Goal: Navigation & Orientation: Find specific page/section

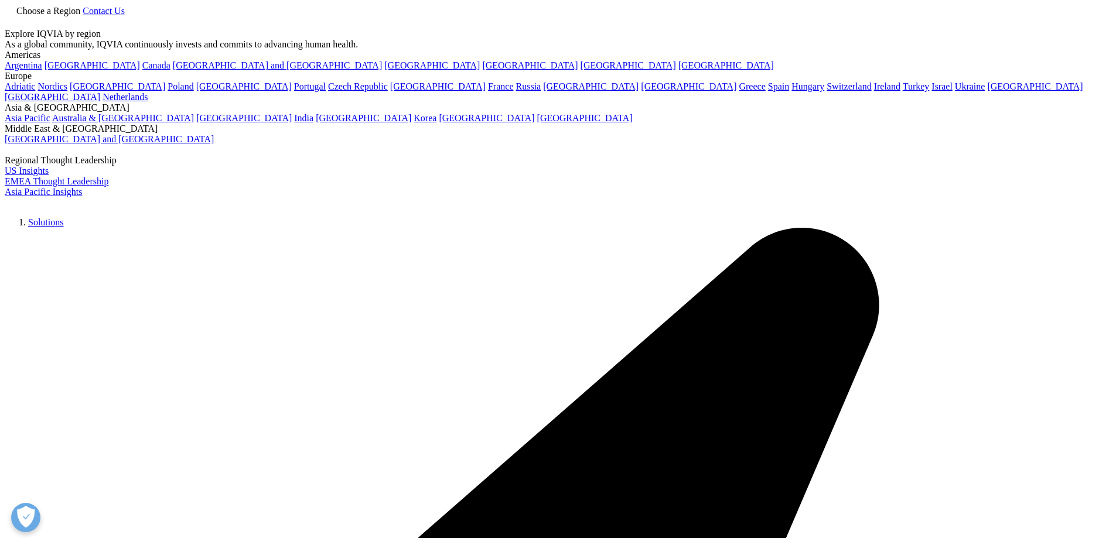
drag, startPoint x: 544, startPoint y: 358, endPoint x: 628, endPoint y: 211, distance: 169.3
drag, startPoint x: 638, startPoint y: 151, endPoint x: 620, endPoint y: 151, distance: 17.6
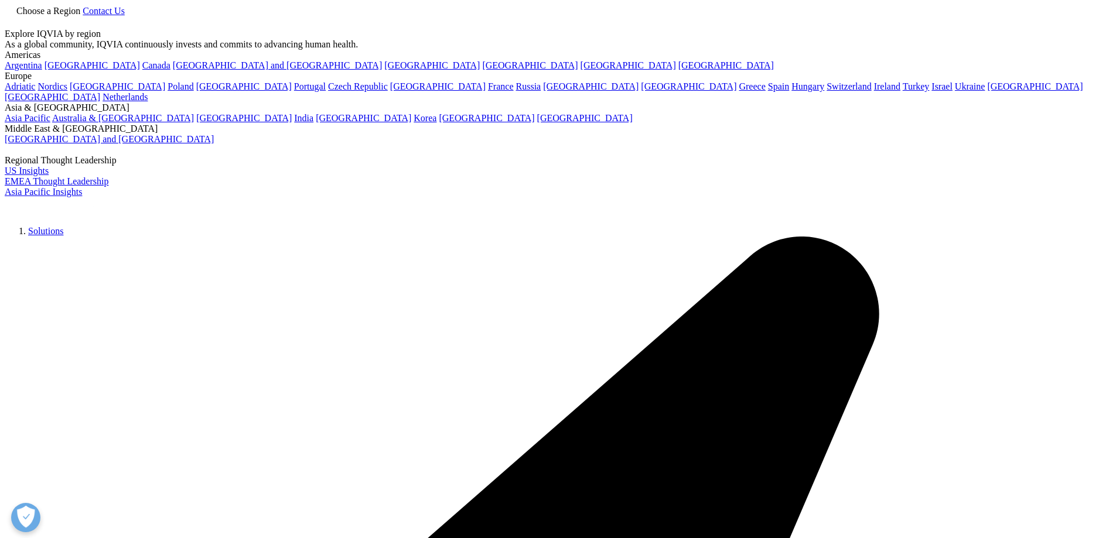
drag, startPoint x: 417, startPoint y: 155, endPoint x: 269, endPoint y: 88, distance: 162.2
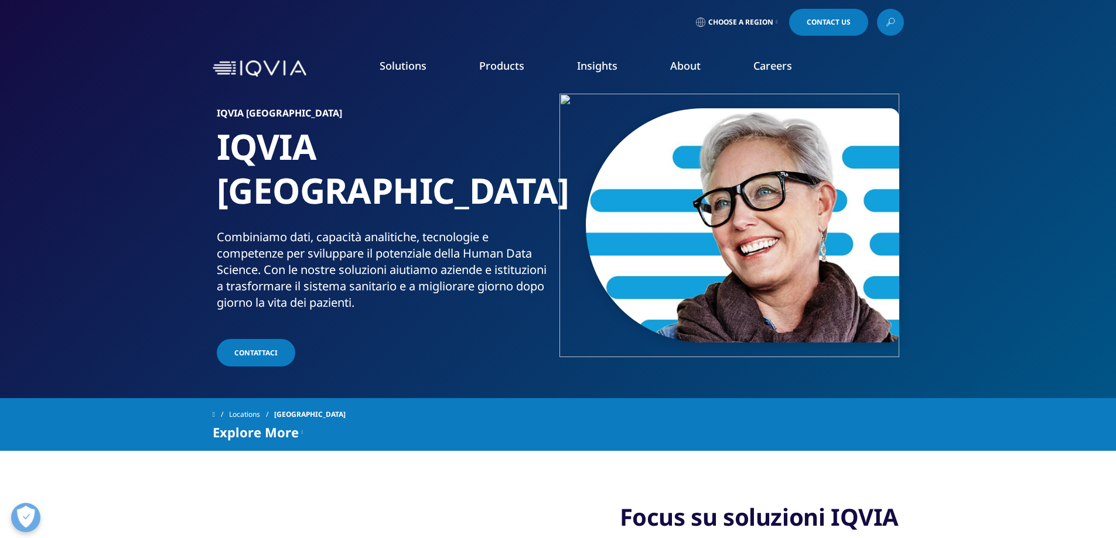
click at [420, 73] on li "Solutions quick find a capability Clear Search Loading SOLUTIONS Research & Dev…" at bounding box center [403, 77] width 100 height 37
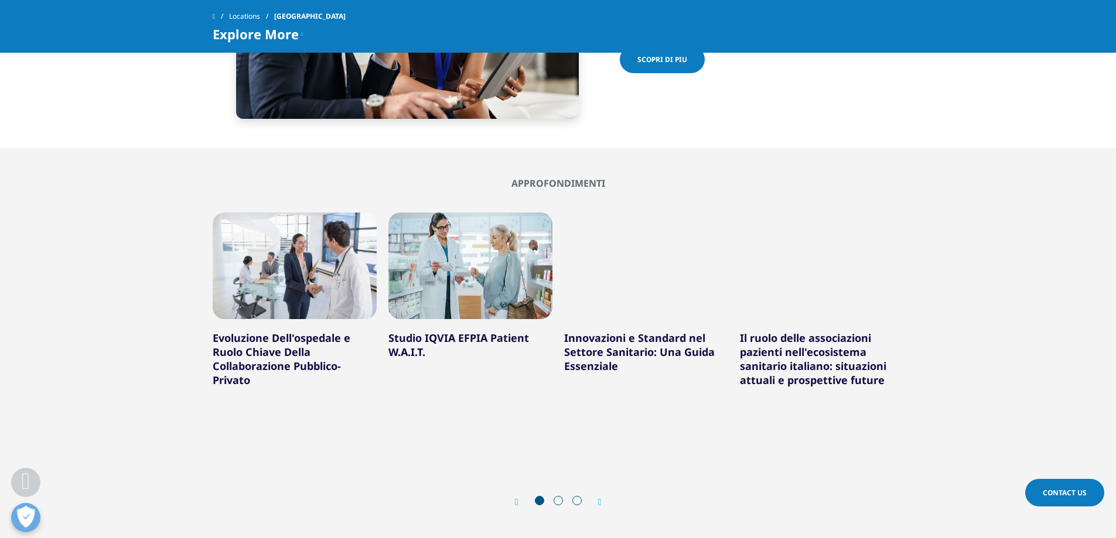
scroll to position [1640, 0]
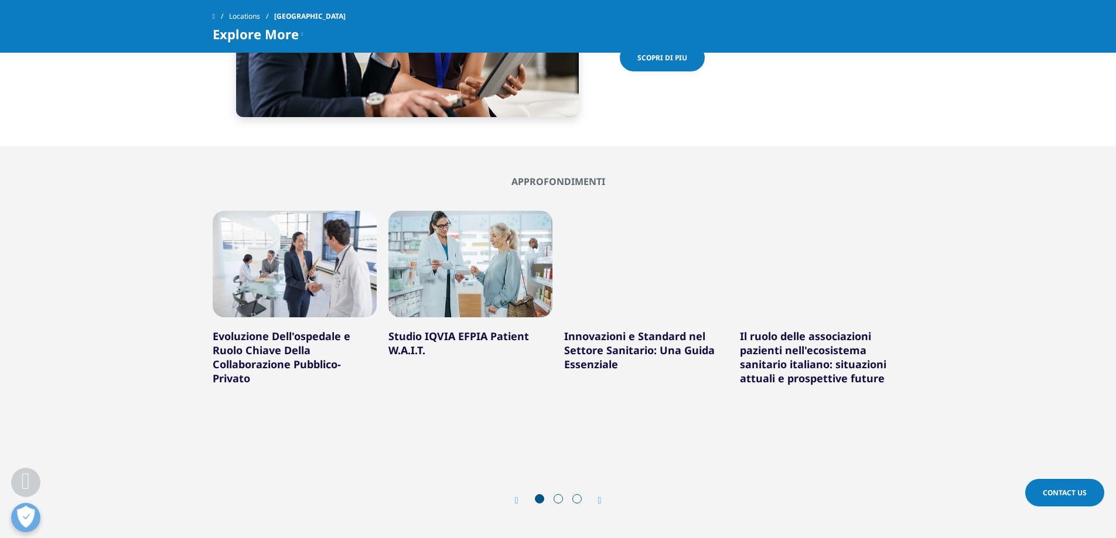
click at [558, 494] on span at bounding box center [558, 498] width 9 height 9
click at [602, 496] on icon "Next slide" at bounding box center [600, 500] width 4 height 9
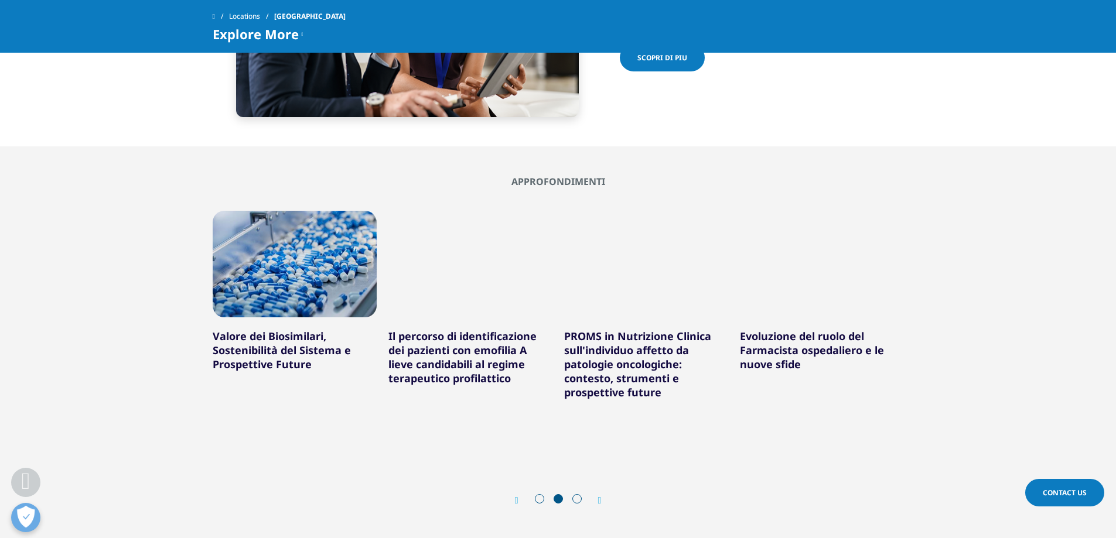
click at [602, 496] on icon "Next slide" at bounding box center [600, 500] width 4 height 9
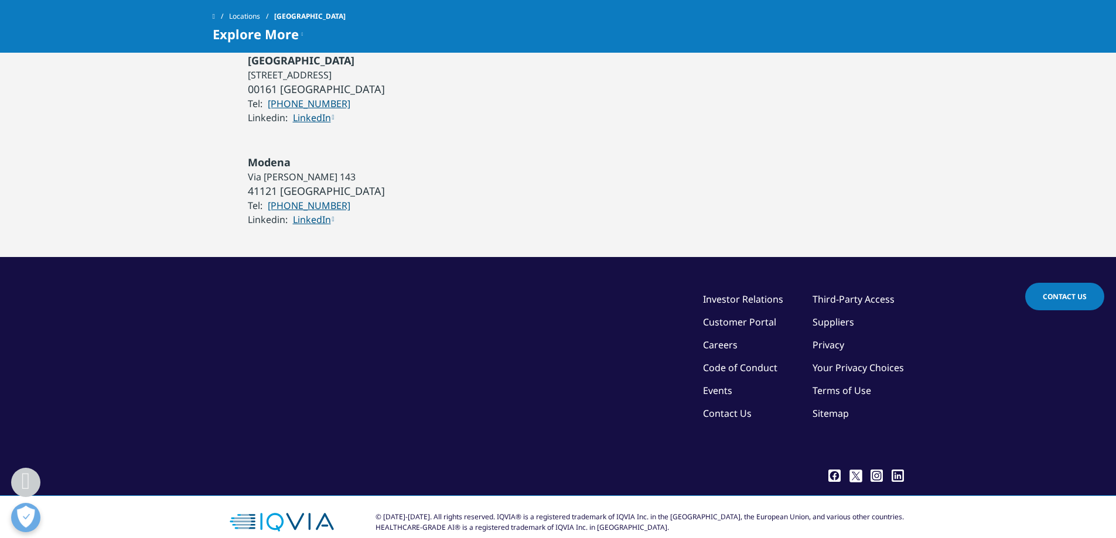
scroll to position [2807, 0]
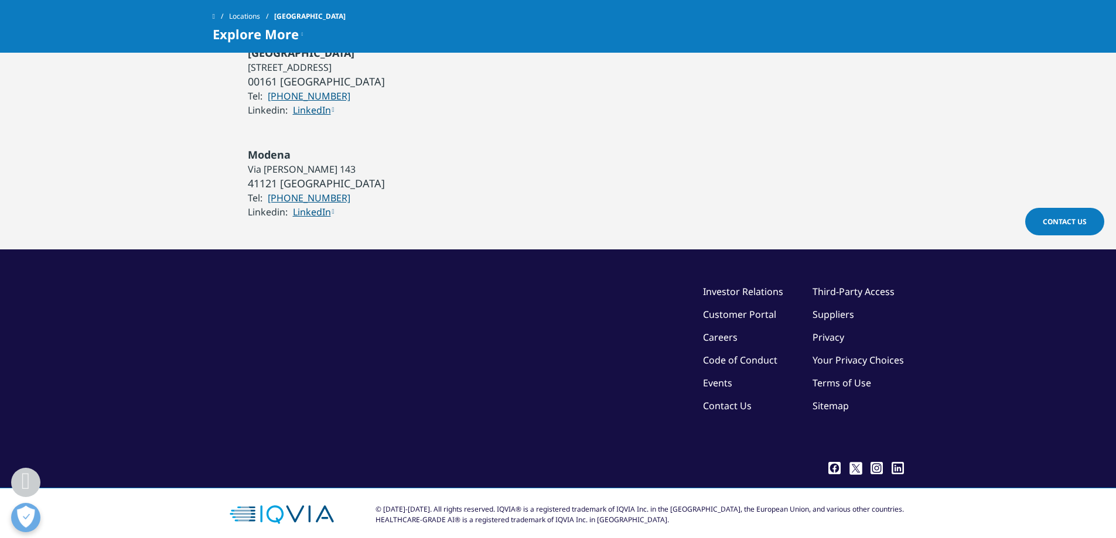
click at [718, 331] on link "Careers" at bounding box center [720, 337] width 35 height 13
